Goal: Information Seeking & Learning: Learn about a topic

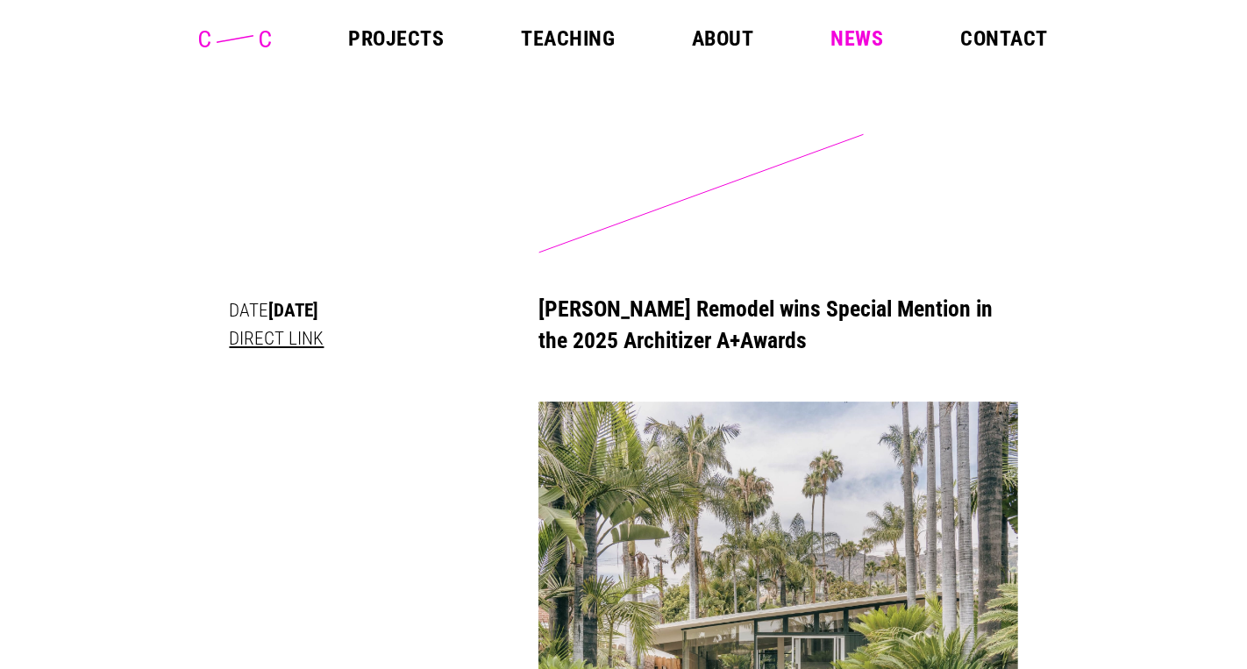
click at [711, 37] on link "About" at bounding box center [722, 38] width 61 height 21
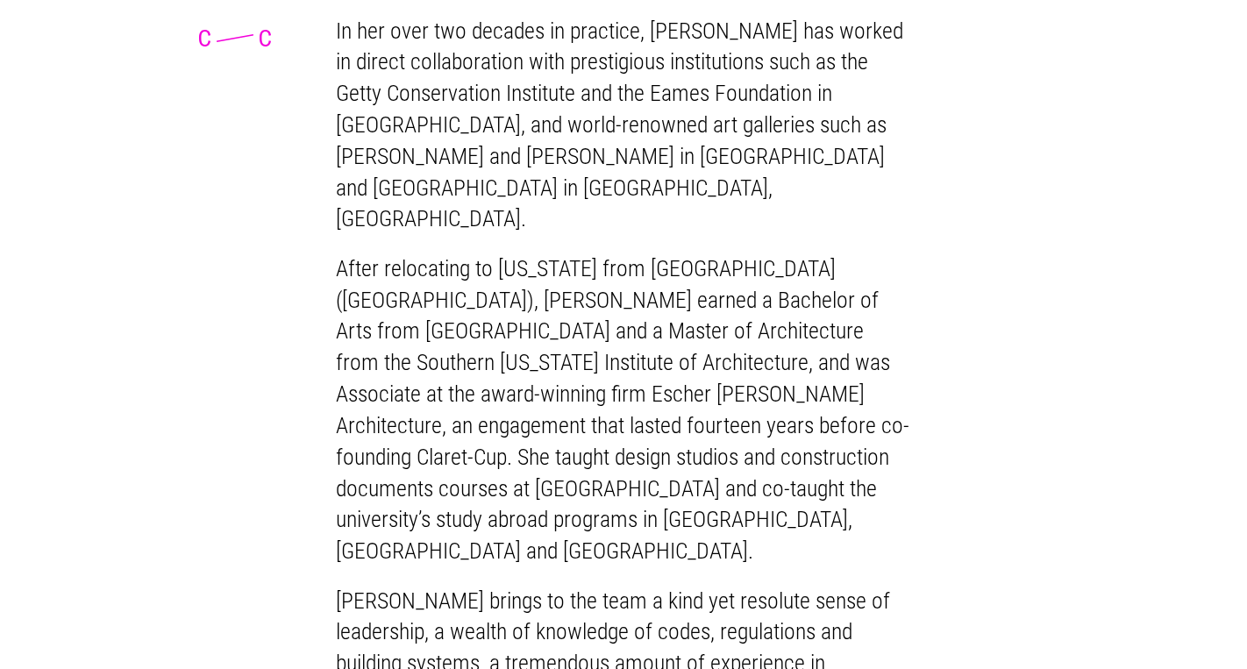
scroll to position [1651, 0]
drag, startPoint x: 429, startPoint y: 340, endPoint x: 720, endPoint y: 298, distance: 294.2
click at [720, 298] on p "After relocating to California from Budapest (Hungary), Bojána earned a Bachelo…" at bounding box center [623, 410] width 575 height 314
copy p "Escher Gunewardena Architecture"
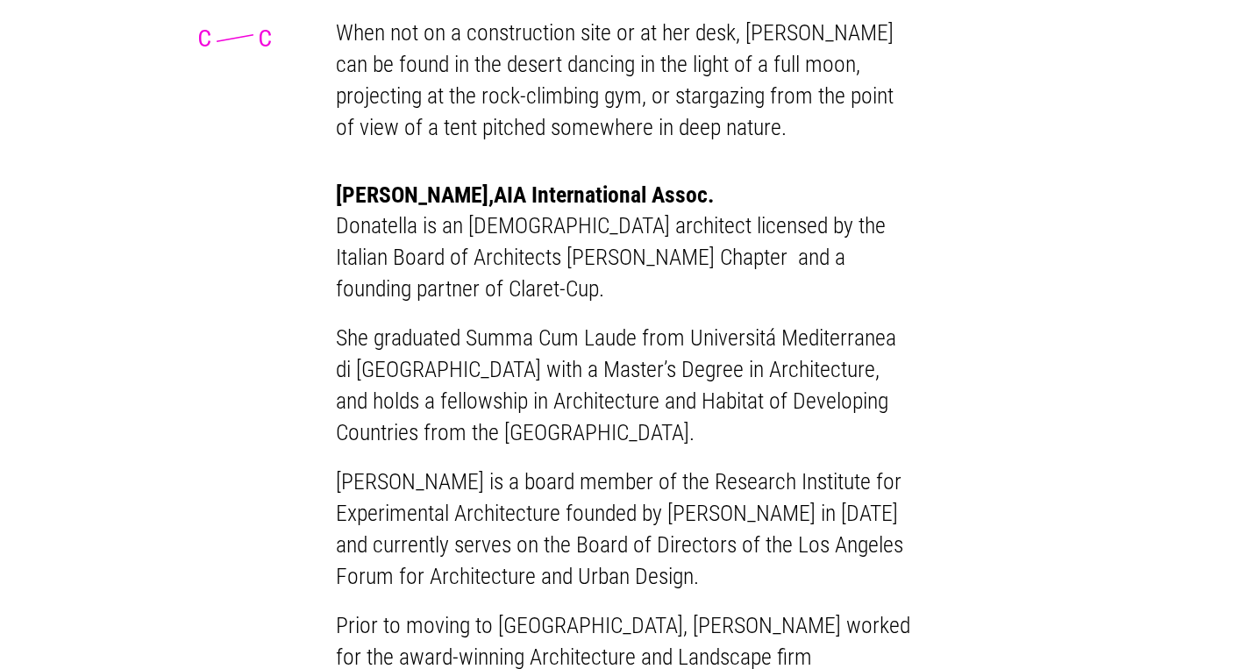
scroll to position [2475, 0]
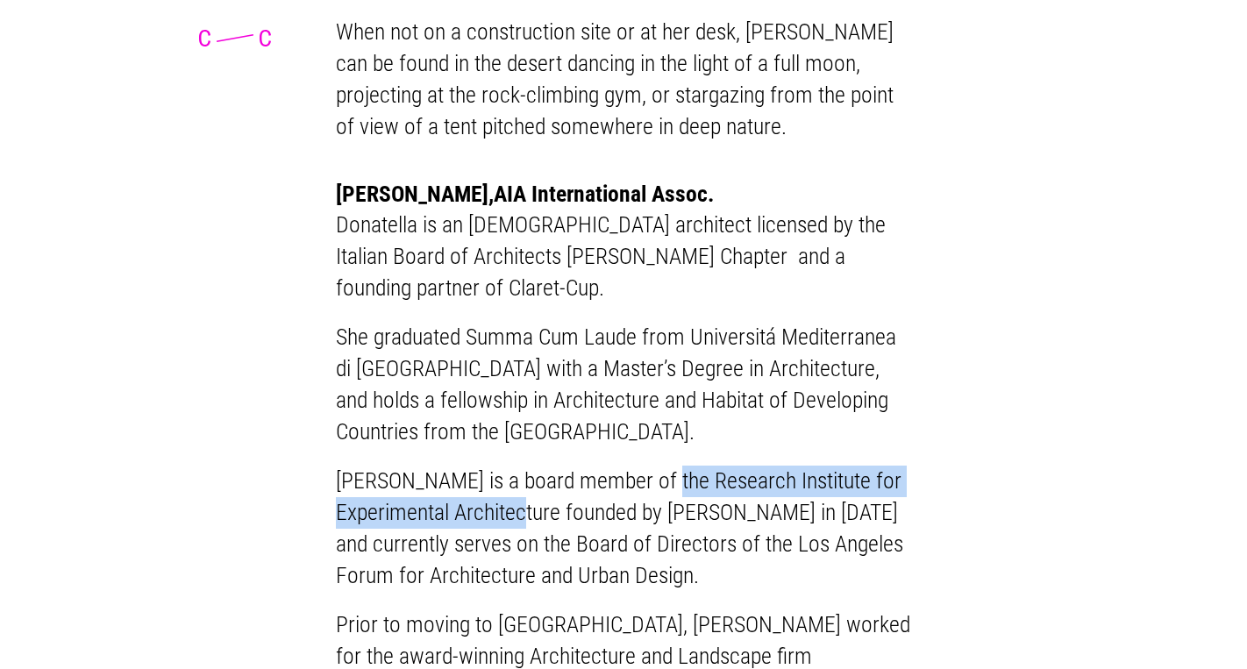
drag, startPoint x: 551, startPoint y: 382, endPoint x: 635, endPoint y: 347, distance: 91.2
click at [635, 466] on p "Donatella is a board member of the Research Institute for Experimental Architec…" at bounding box center [623, 528] width 575 height 125
copy p "Research Institute for Experimental Architecture"
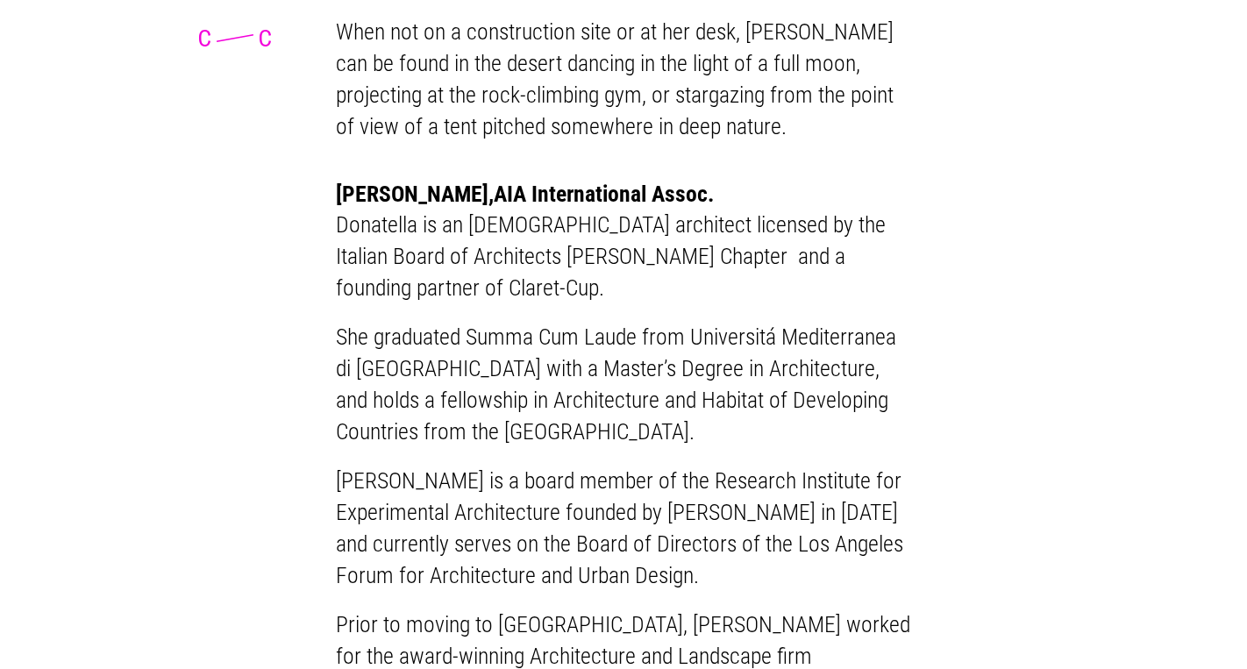
click at [1164, 239] on div "Claret-Cup is a woman-lead architectural and design practice drawing on over tw…" at bounding box center [623, 157] width 1247 height 4975
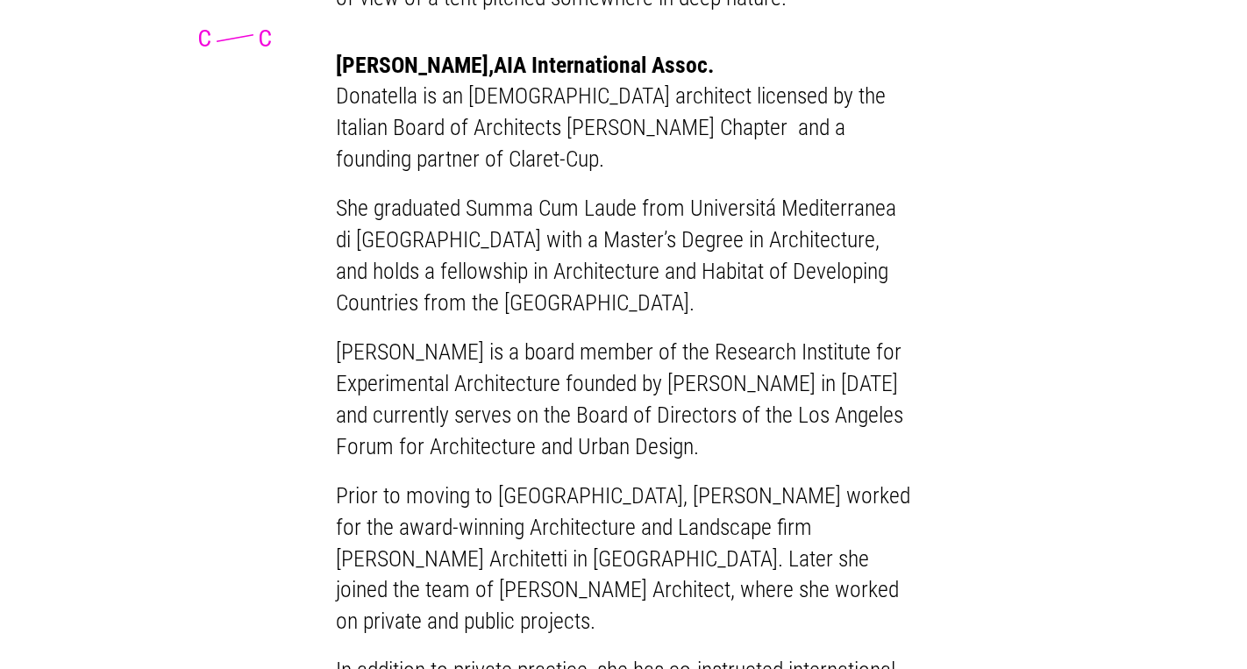
scroll to position [2606, 0]
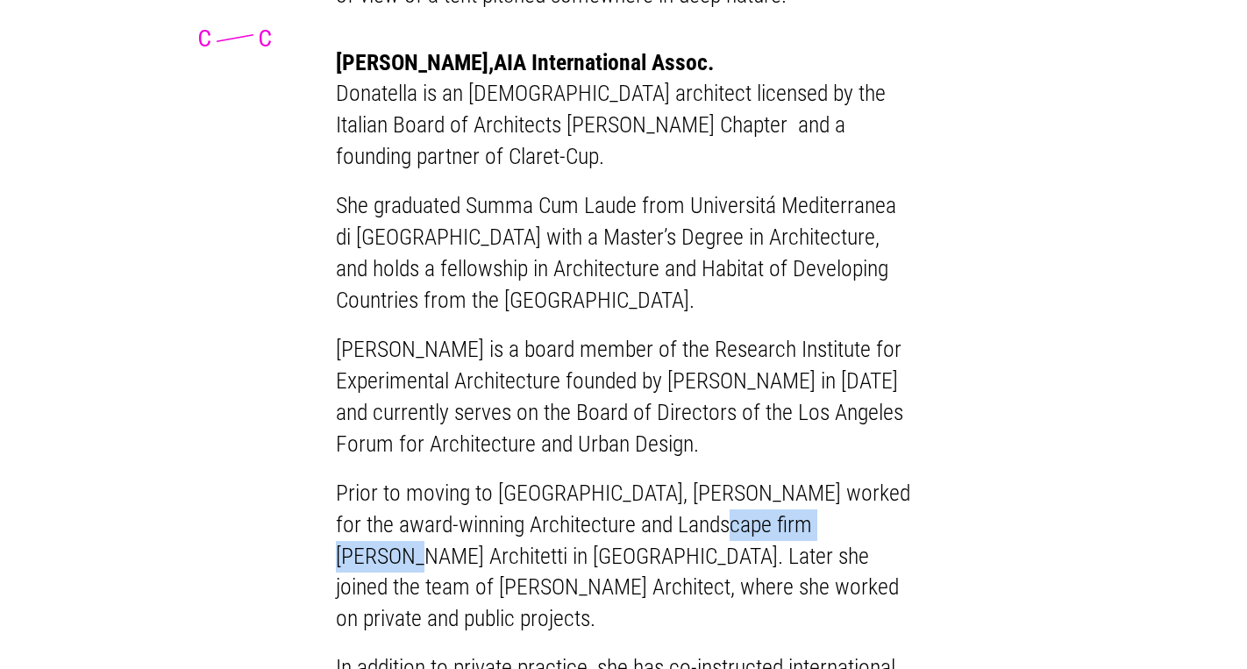
drag, startPoint x: 683, startPoint y: 388, endPoint x: 827, endPoint y: 381, distance: 144.0
click at [827, 478] on p "Prior to moving to Los Angeles, Donatella worked for the award-winning Architec…" at bounding box center [623, 556] width 575 height 157
copy p "Zagari Architetti"
click at [1036, 300] on div "Claret-Cup is a woman-lead architectural and design practice drawing on over tw…" at bounding box center [623, 26] width 1247 height 4975
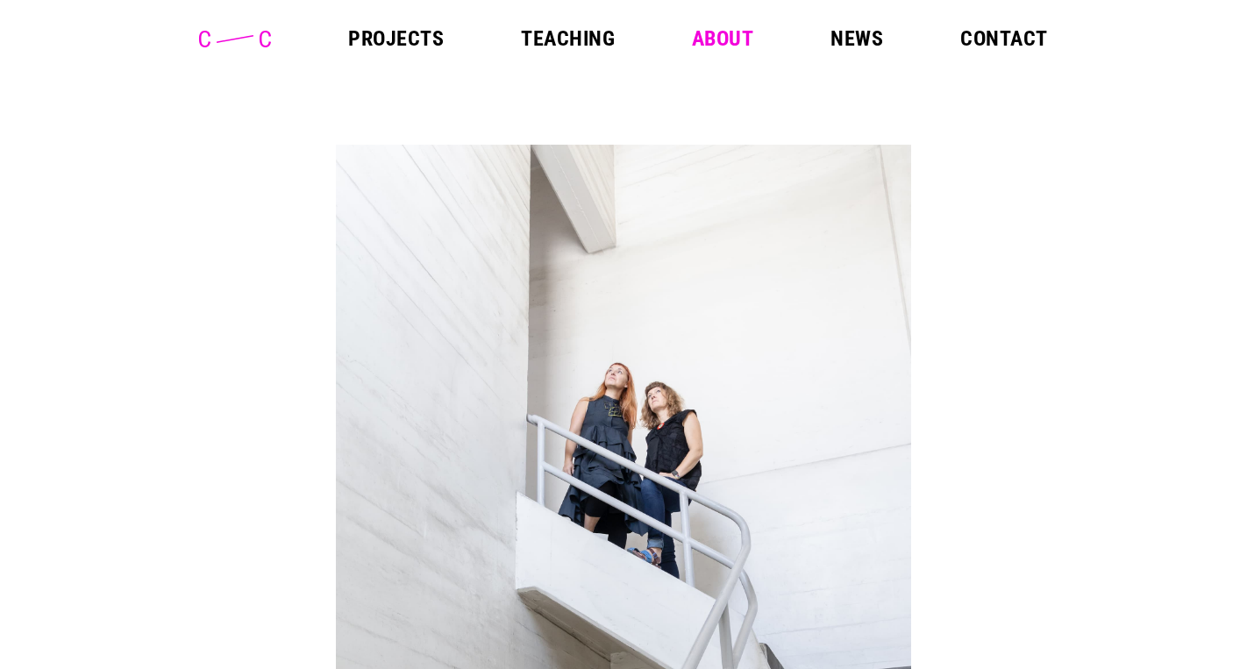
scroll to position [0, 0]
click at [239, 40] on icon at bounding box center [235, 39] width 72 height 17
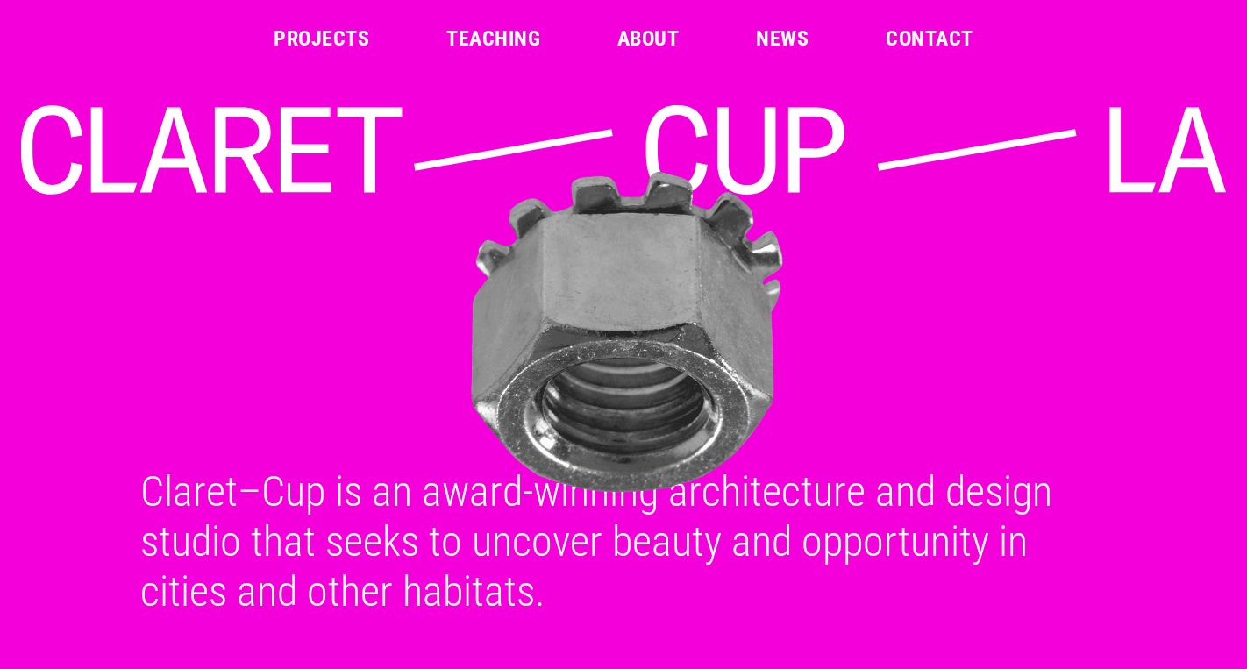
click at [302, 39] on link "Projects" at bounding box center [322, 38] width 96 height 21
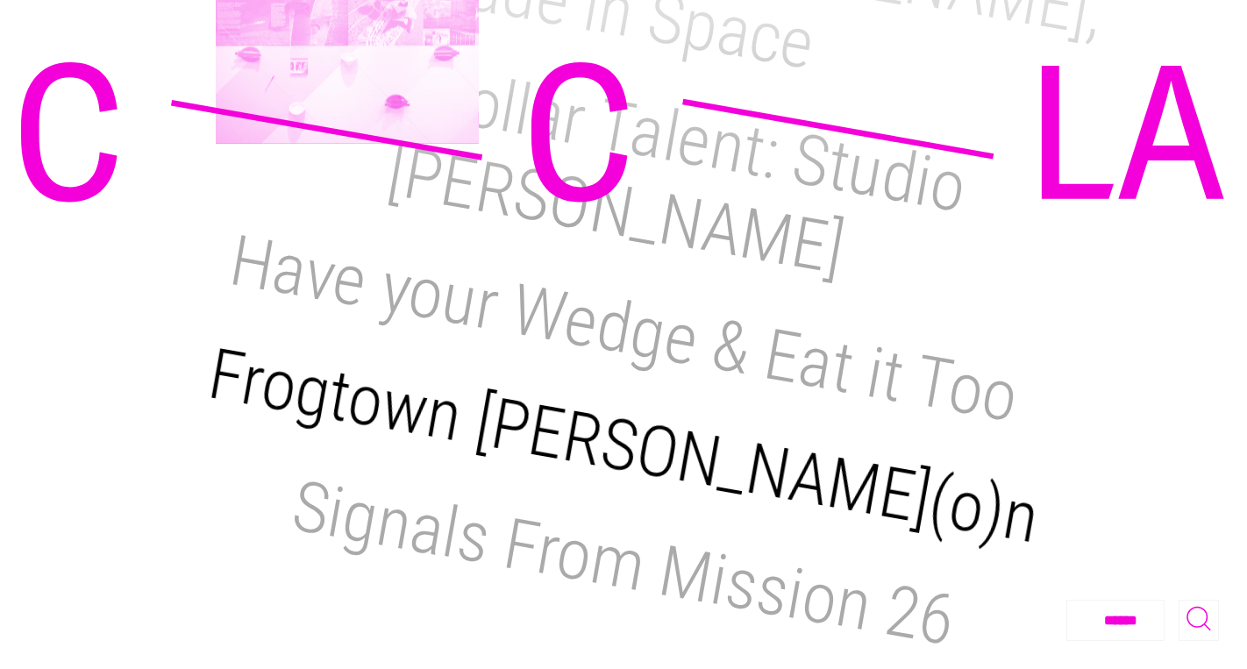
scroll to position [2798, 0]
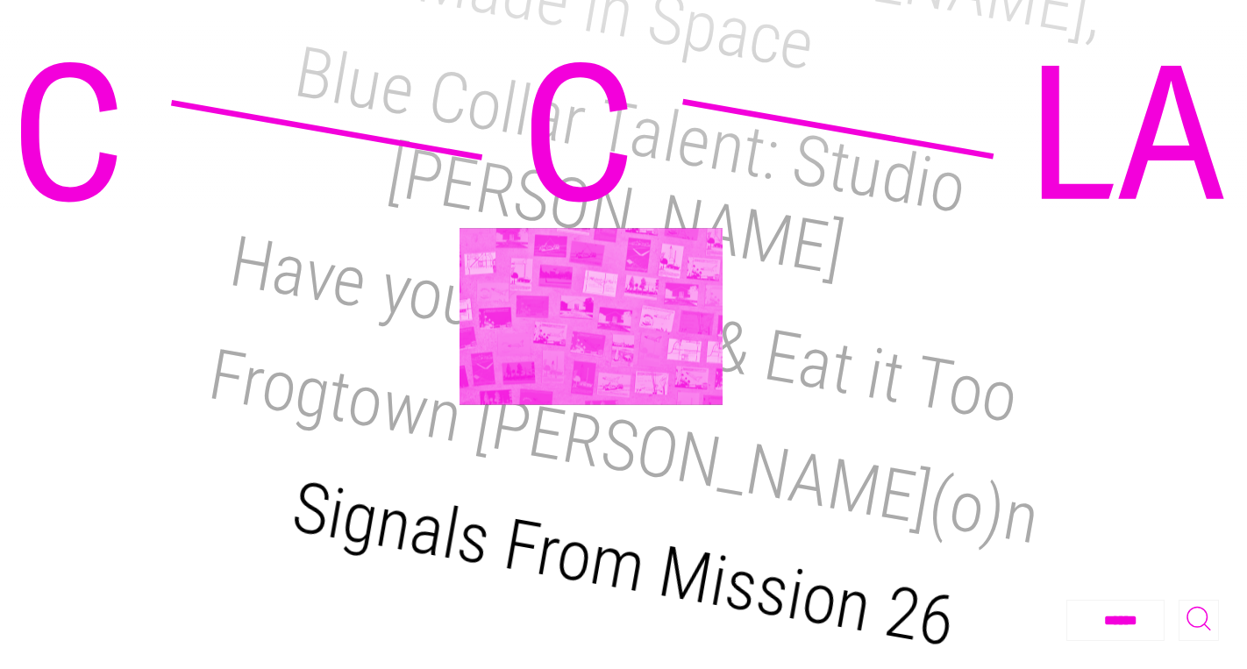
click at [591, 466] on h2 "Signals From Mission 26" at bounding box center [624, 564] width 674 height 197
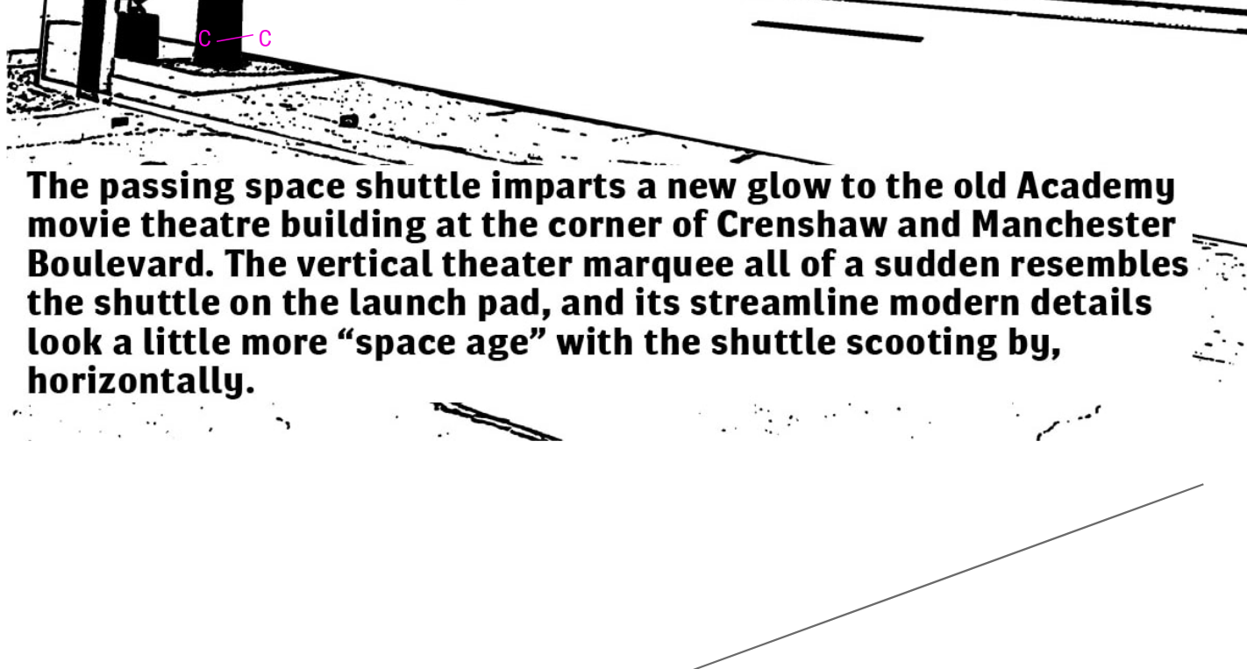
scroll to position [10964, 0]
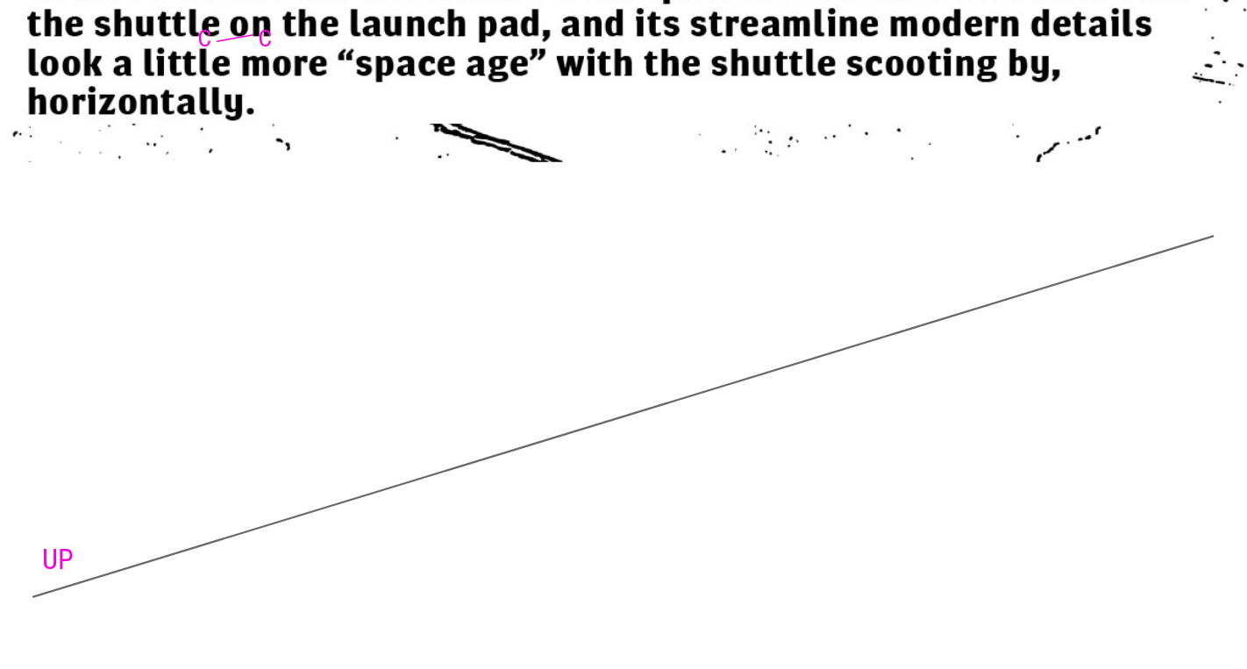
click at [61, 558] on link "UP" at bounding box center [58, 559] width 32 height 33
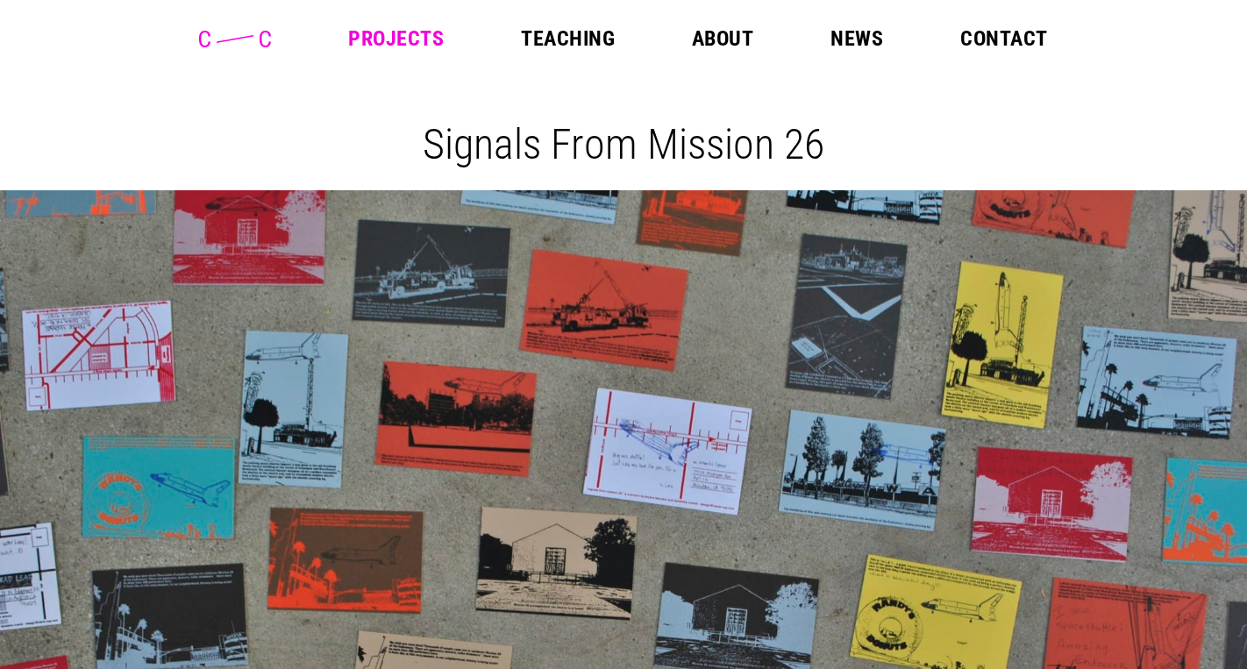
scroll to position [0, 0]
click at [391, 40] on link "Projects" at bounding box center [396, 38] width 96 height 21
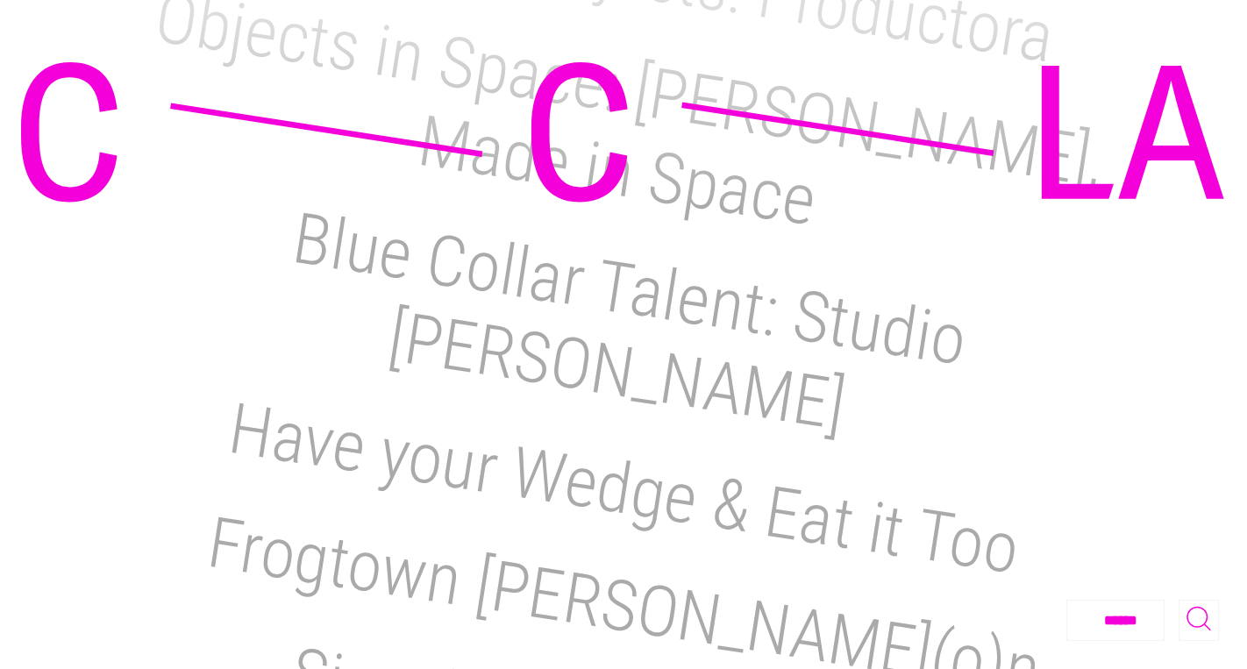
scroll to position [2637, 0]
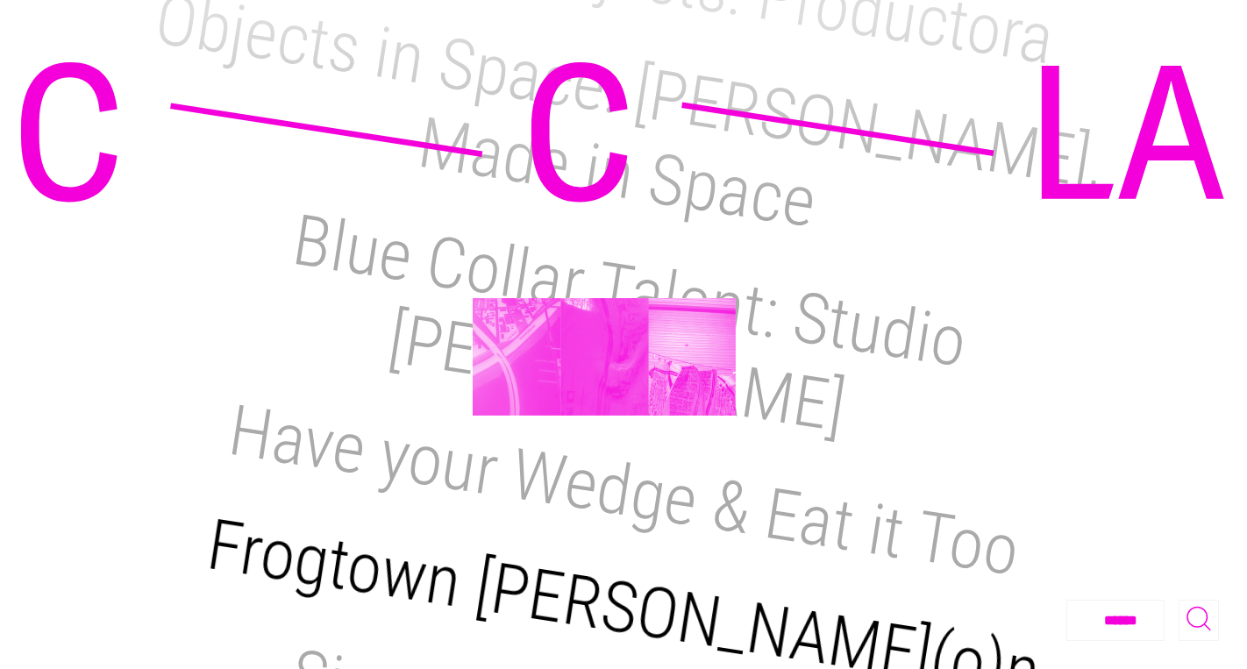
click at [604, 503] on h2 "Frogtown Salo(o)n" at bounding box center [624, 608] width 844 height 210
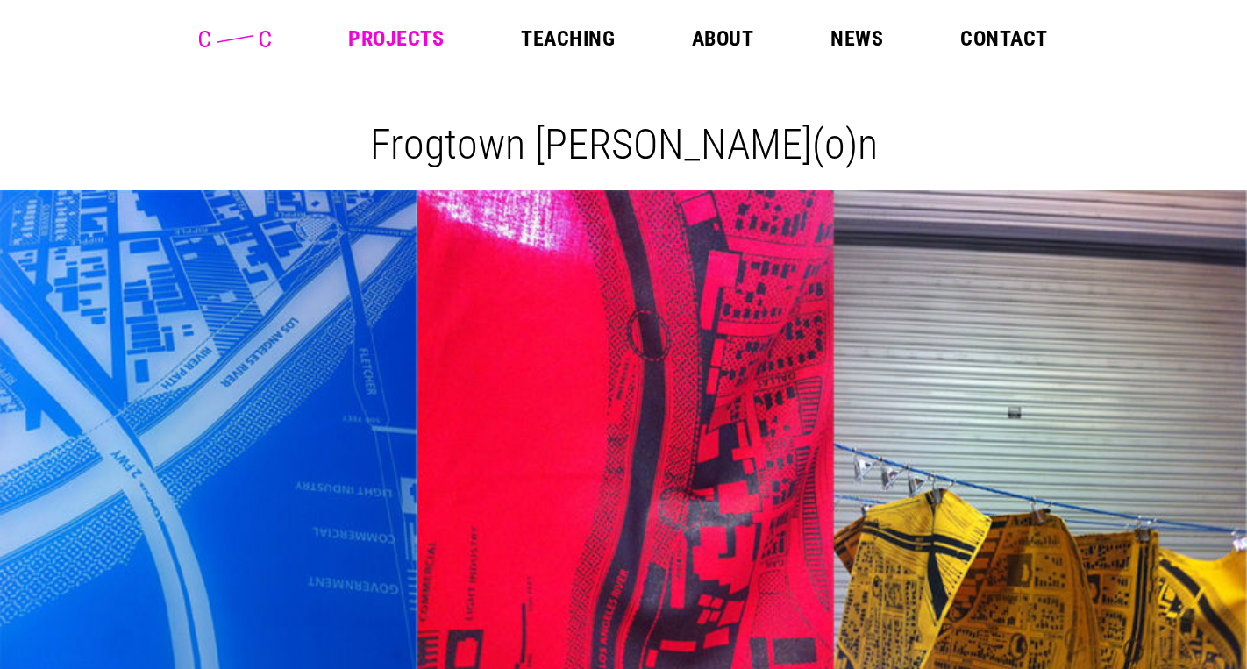
click at [396, 40] on link "Projects" at bounding box center [396, 38] width 96 height 21
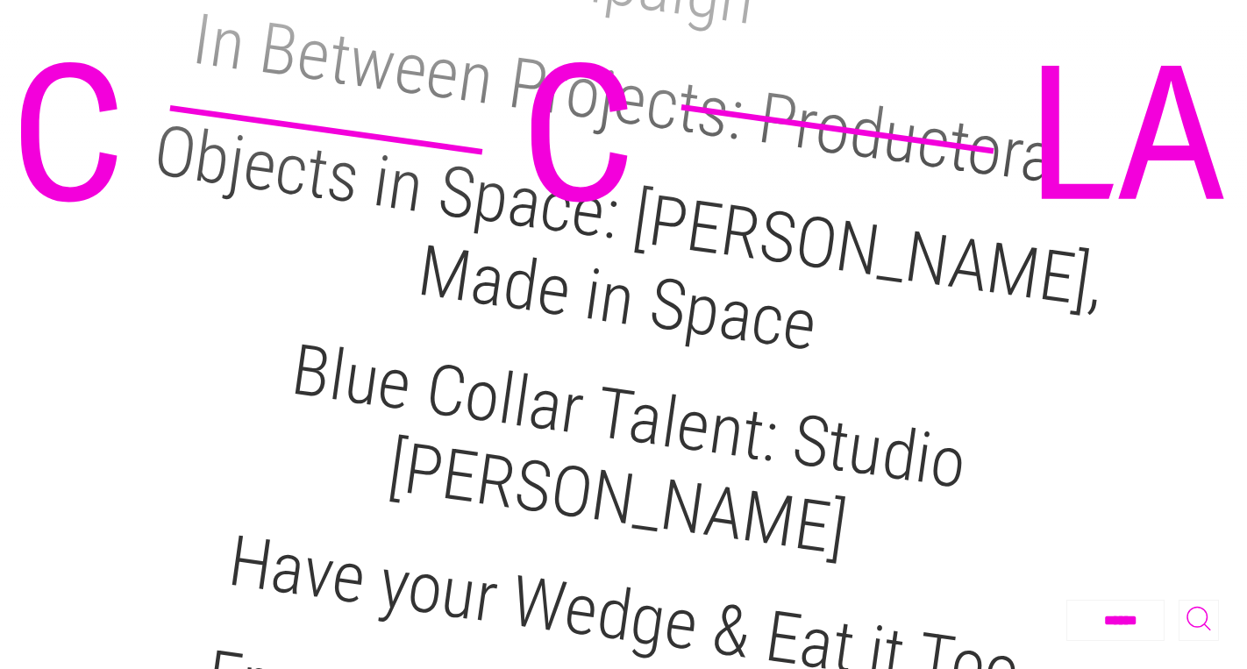
scroll to position [2472, 0]
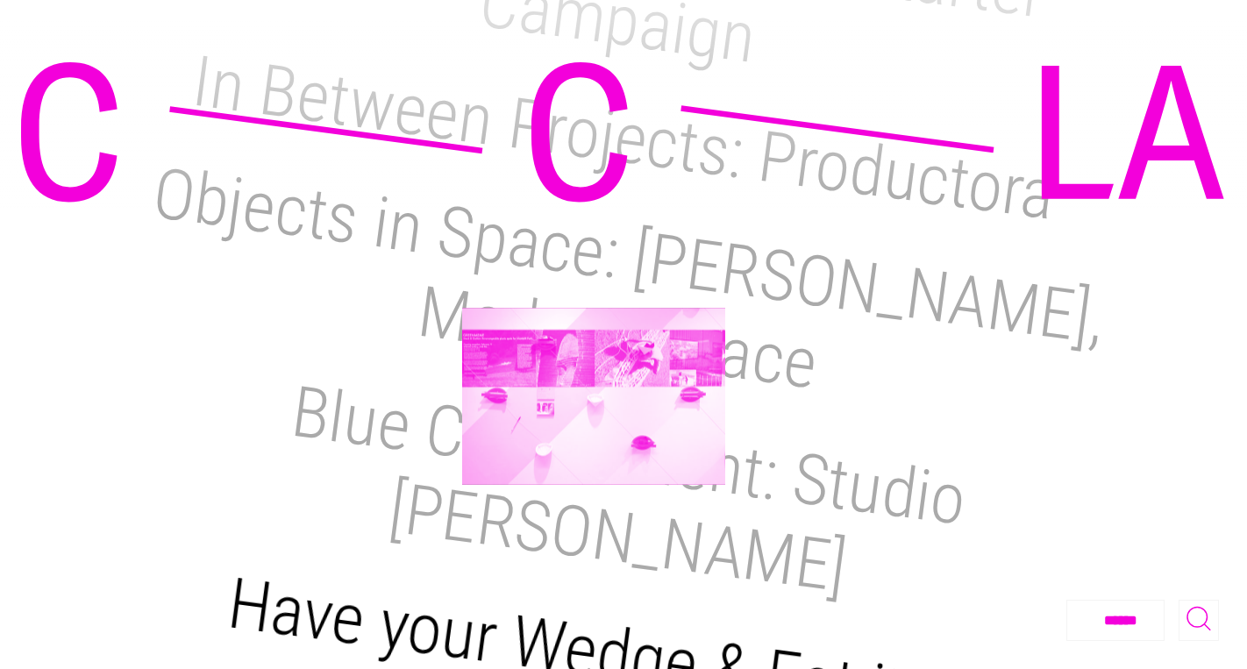
click at [594, 562] on h2 "Have your Wedge & Eat it Too" at bounding box center [623, 655] width 801 height 187
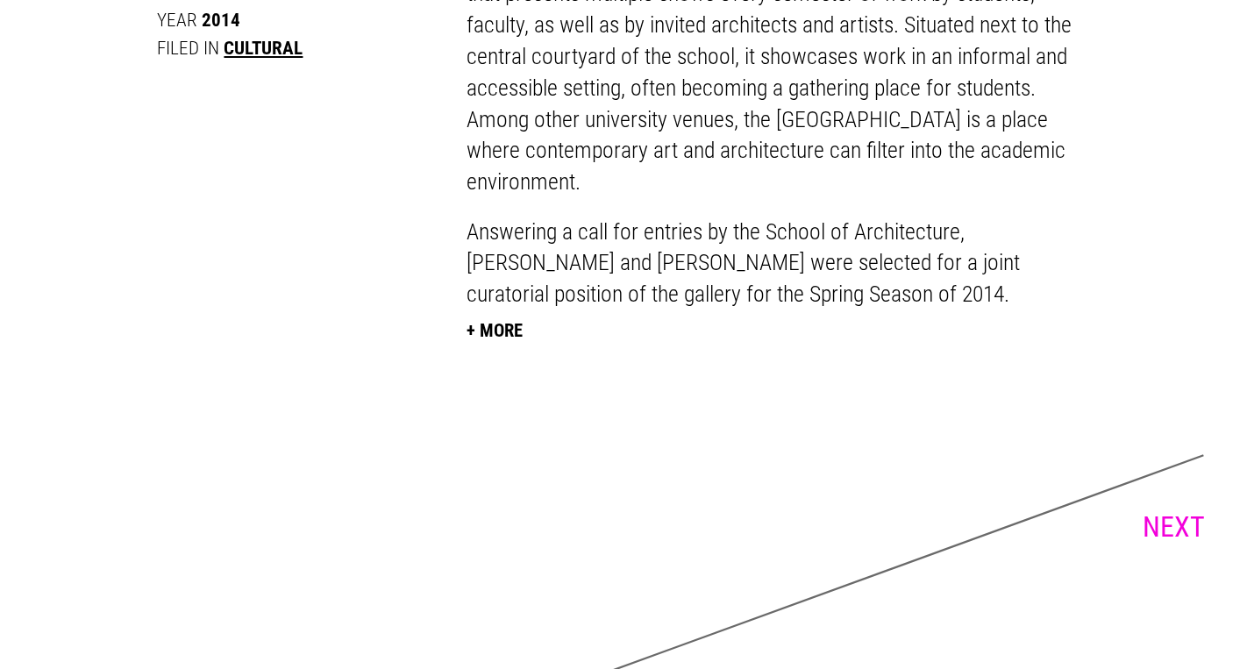
scroll to position [1135, 0]
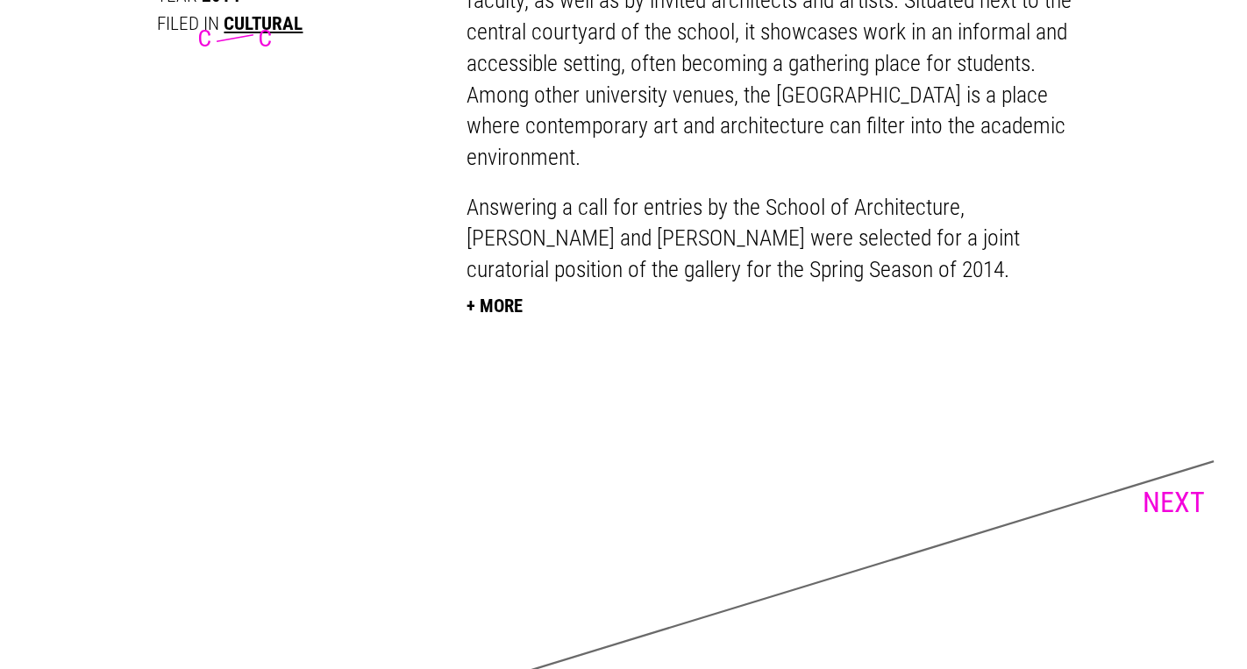
click at [1164, 488] on link "NEXT" at bounding box center [1174, 502] width 62 height 33
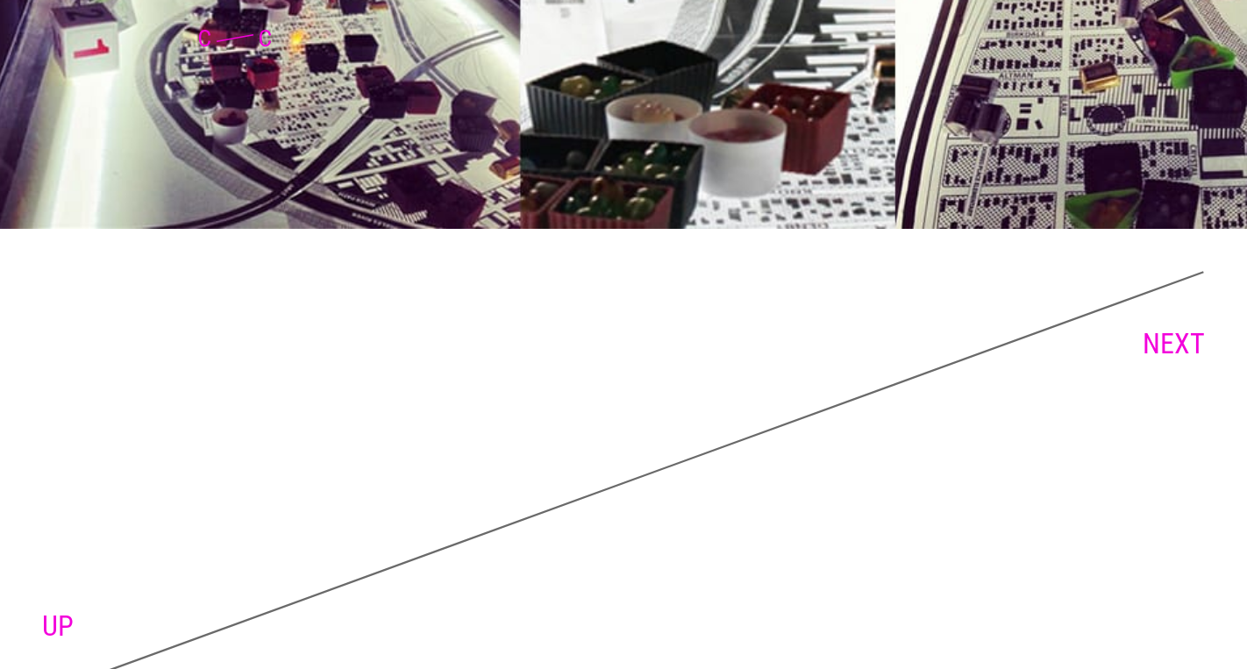
scroll to position [3414, 0]
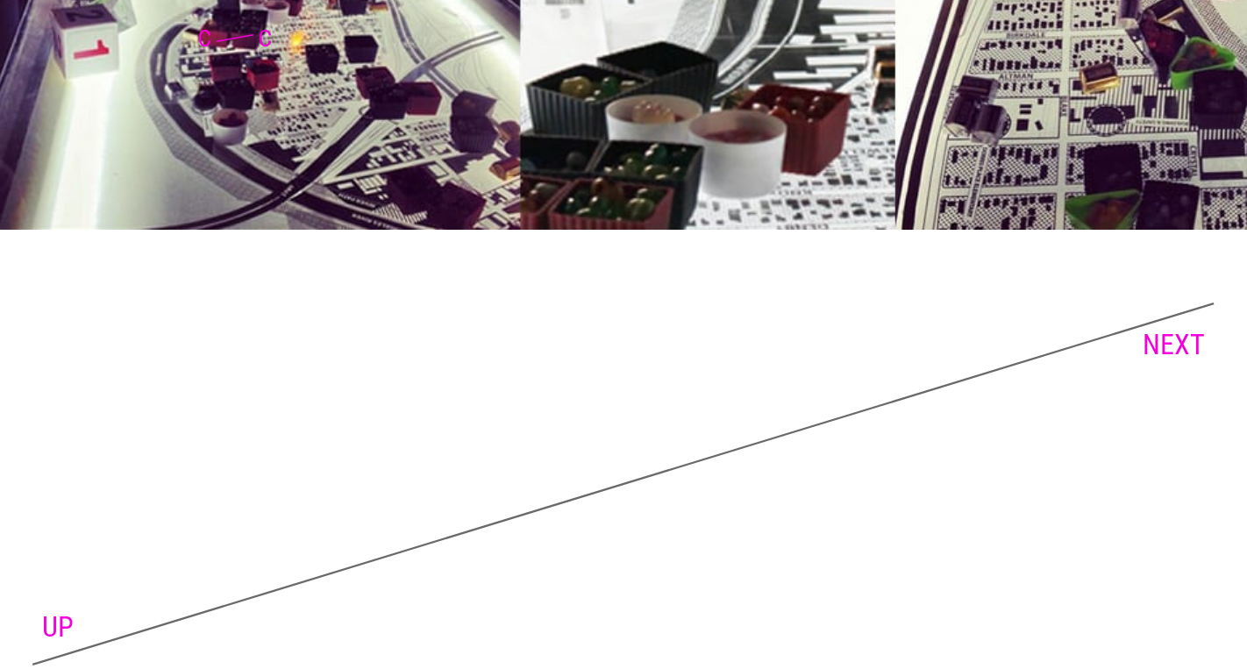
click at [61, 610] on link "UP" at bounding box center [58, 626] width 32 height 33
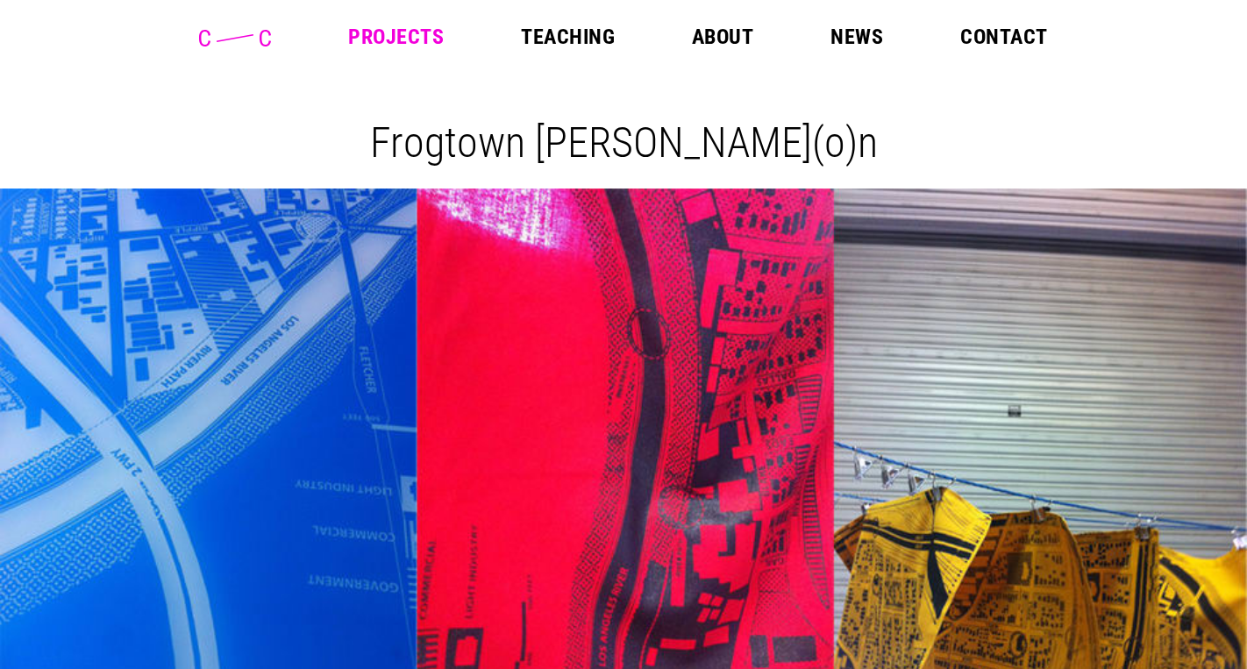
scroll to position [0, 0]
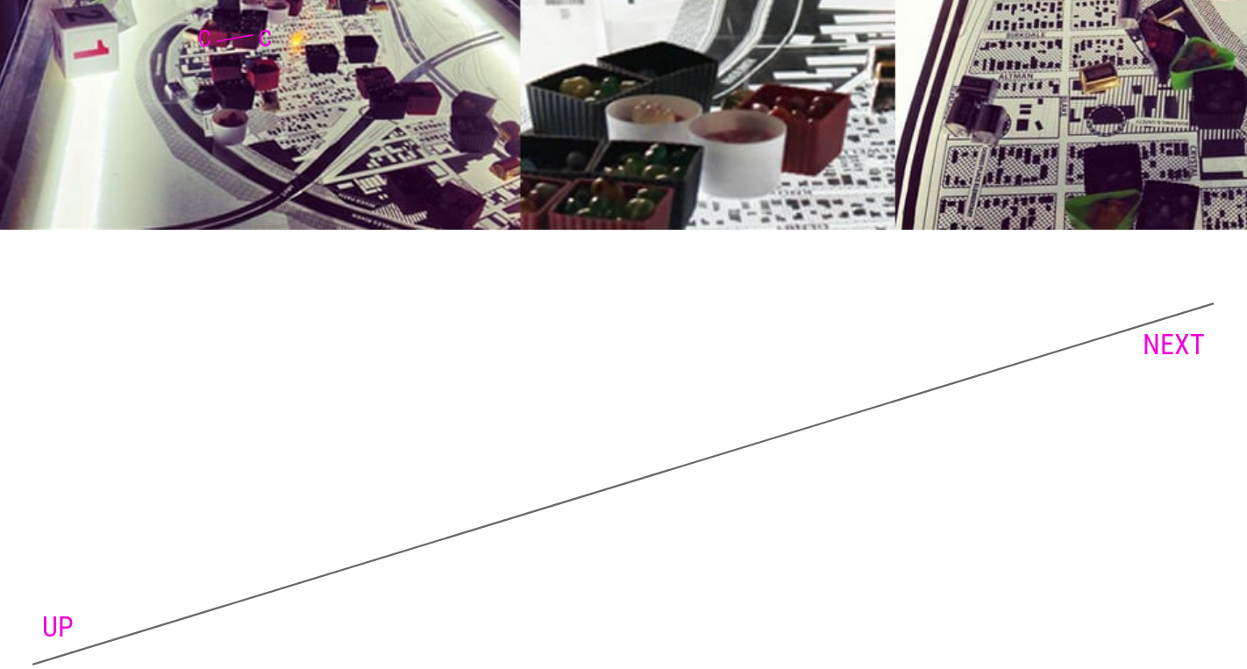
click at [61, 610] on link "UP" at bounding box center [58, 626] width 32 height 33
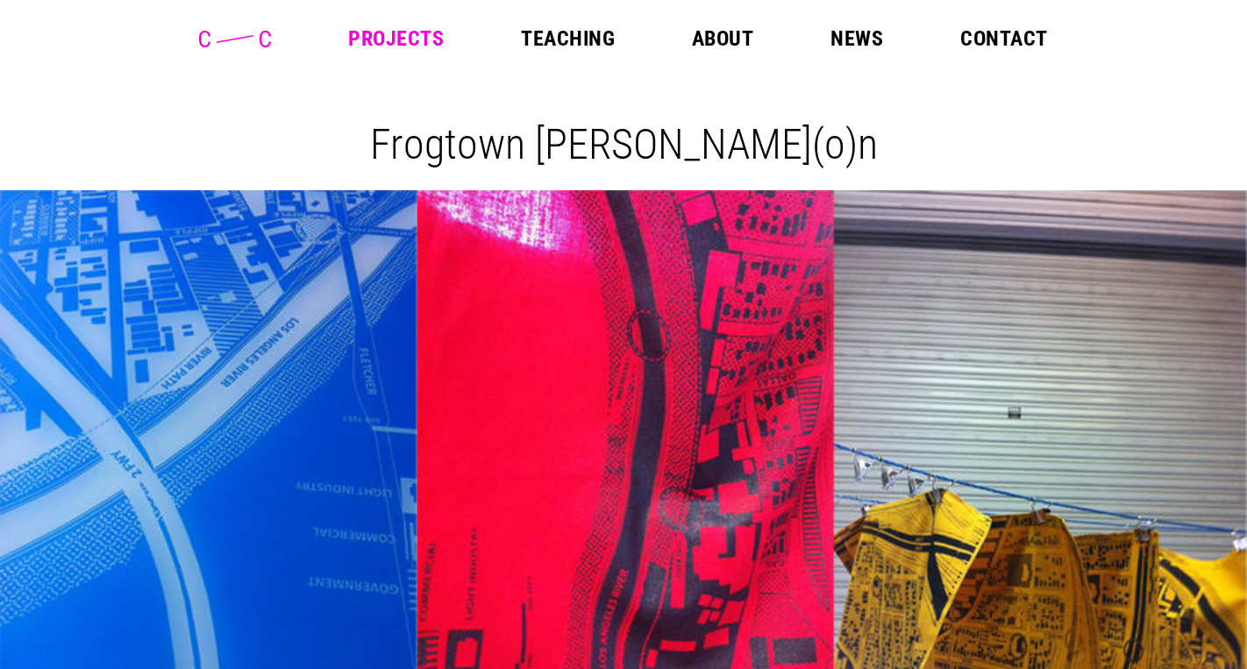
click at [411, 38] on link "Projects" at bounding box center [396, 38] width 96 height 21
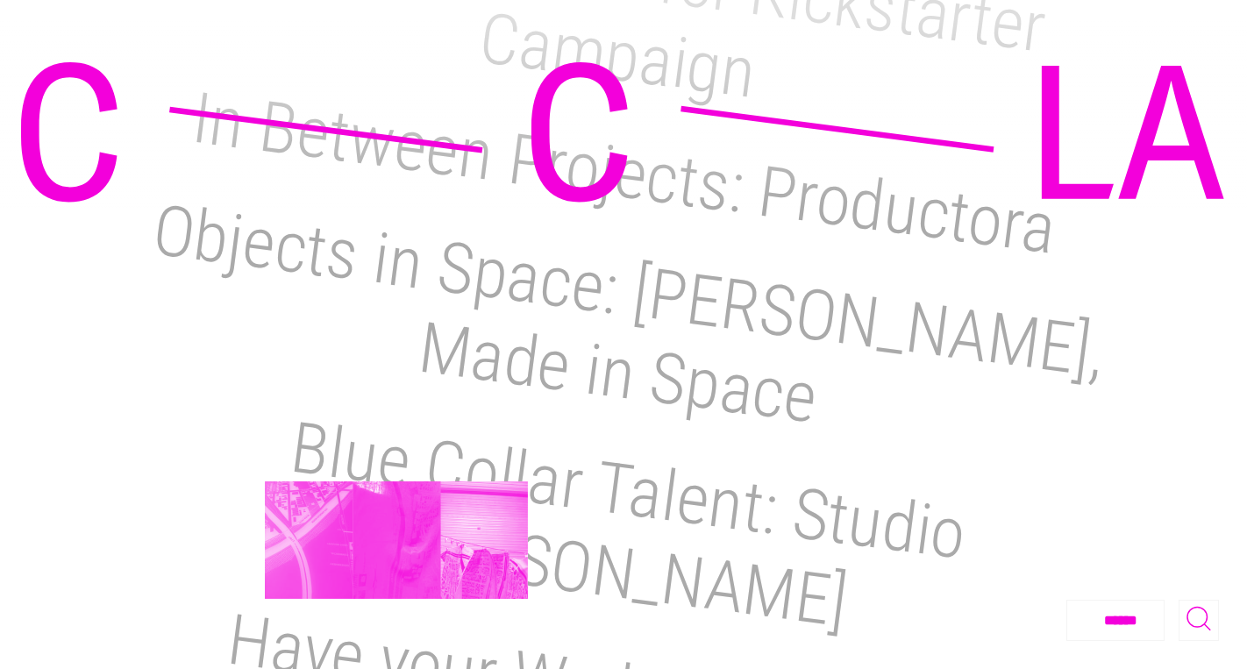
scroll to position [2455, 0]
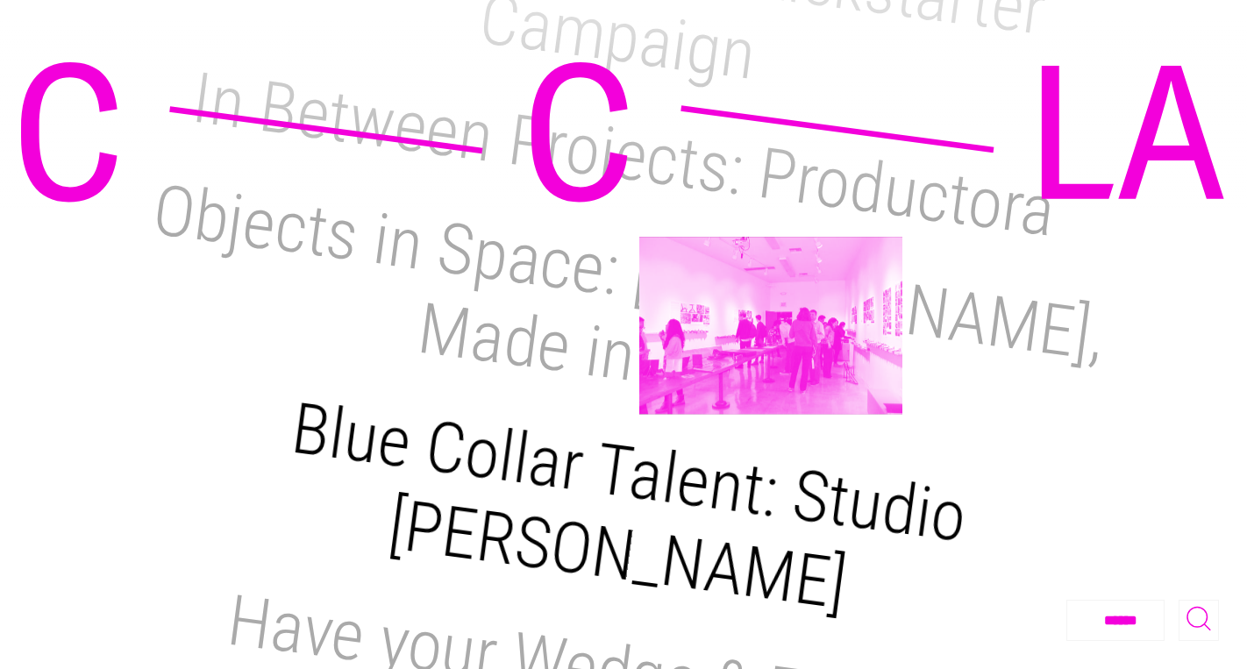
click at [771, 387] on h2 "Blue Collar Talent: Studio [PERSON_NAME]" at bounding box center [629, 506] width 684 height 239
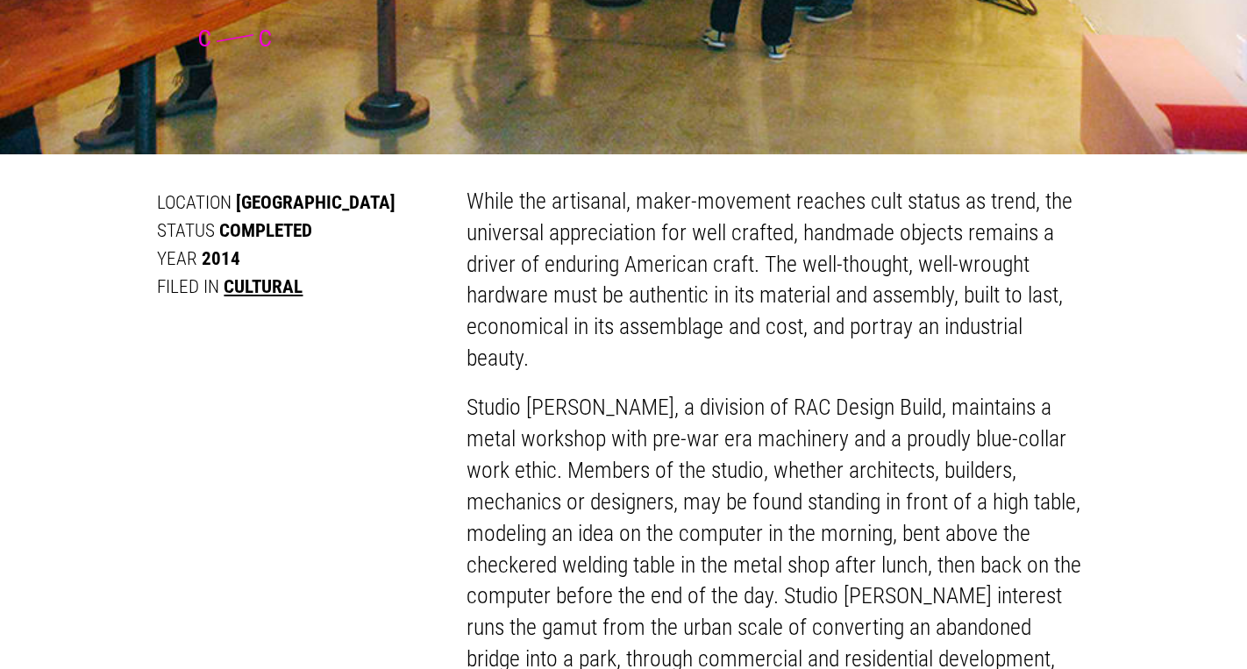
scroll to position [880, 0]
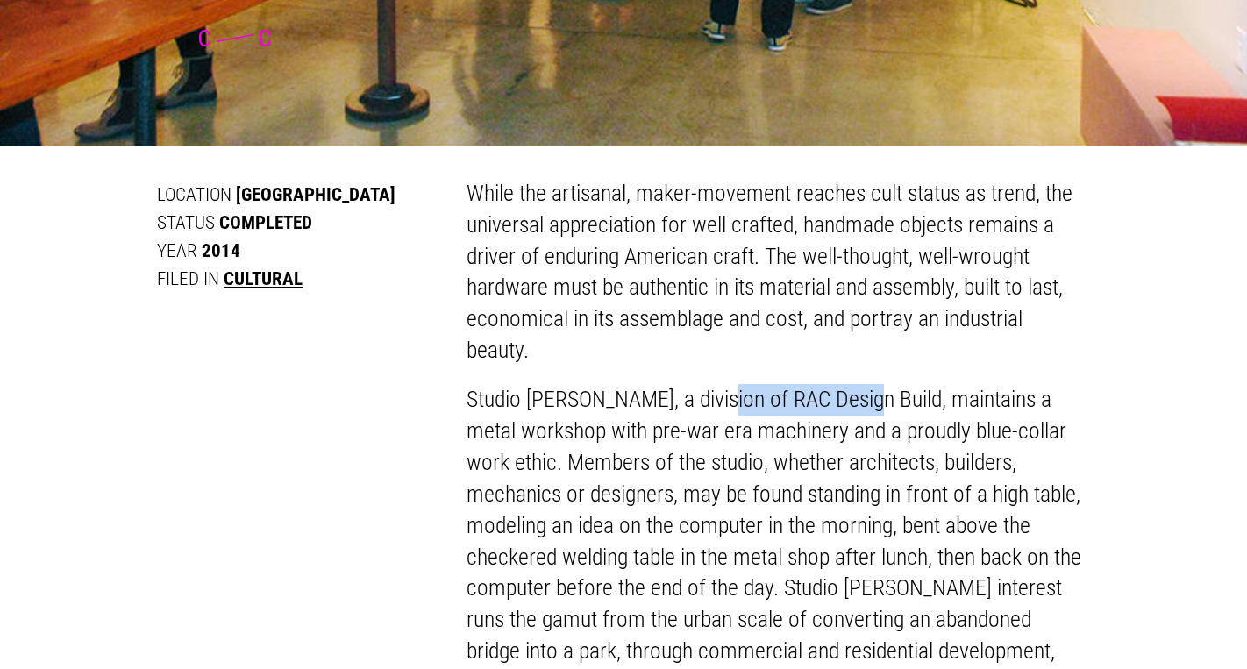
drag, startPoint x: 718, startPoint y: 395, endPoint x: 867, endPoint y: 402, distance: 149.2
click at [867, 402] on p "Studio [PERSON_NAME], a division of RAC Design Build, maintains a metal worksho…" at bounding box center [777, 541] width 623 height 314
copy p "RAC Design Build"
